Goal: Navigation & Orientation: Find specific page/section

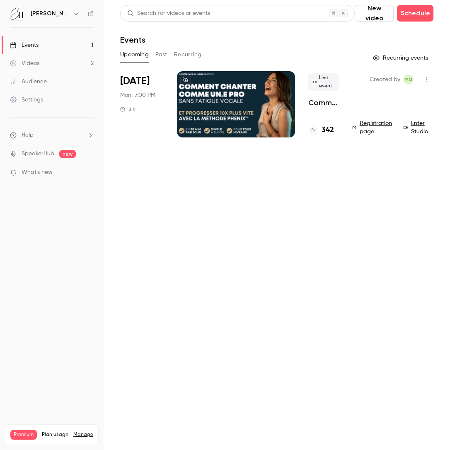
click at [239, 212] on main "Search for videos or events New video Schedule Events Upcoming Past Recurring R…" at bounding box center [277, 225] width 346 height 450
click at [418, 122] on link "Enter Studio" at bounding box center [418, 127] width 30 height 17
click at [123, 363] on main "Search for videos or events New video Schedule Events Upcoming Past Recurring R…" at bounding box center [277, 225] width 346 height 450
click at [162, 354] on main "Search for videos or events New video Schedule Events Upcoming Past Recurring R…" at bounding box center [277, 225] width 346 height 450
